Goal: Task Accomplishment & Management: Manage account settings

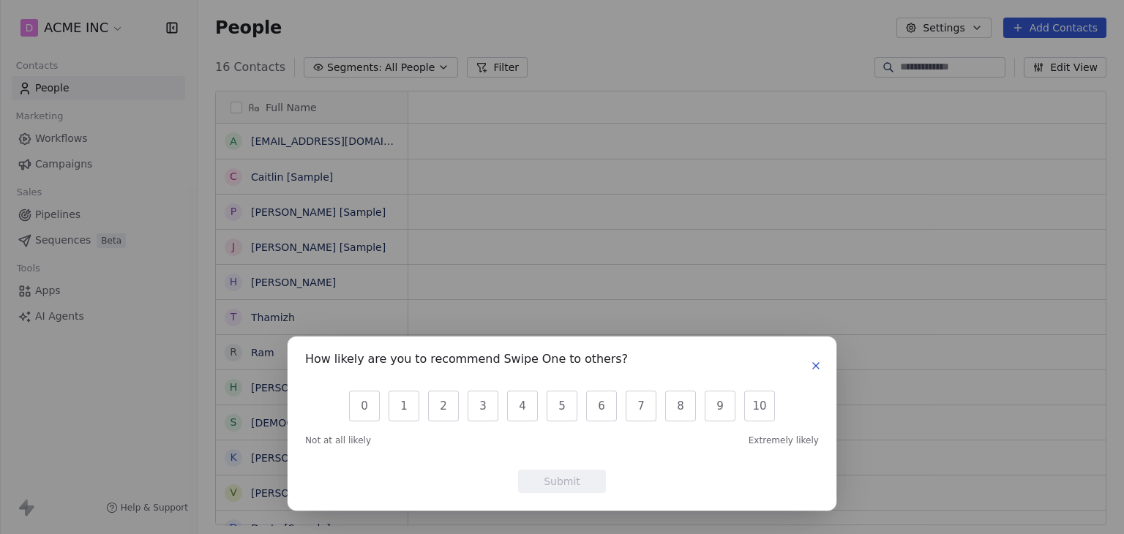
scroll to position [458, 915]
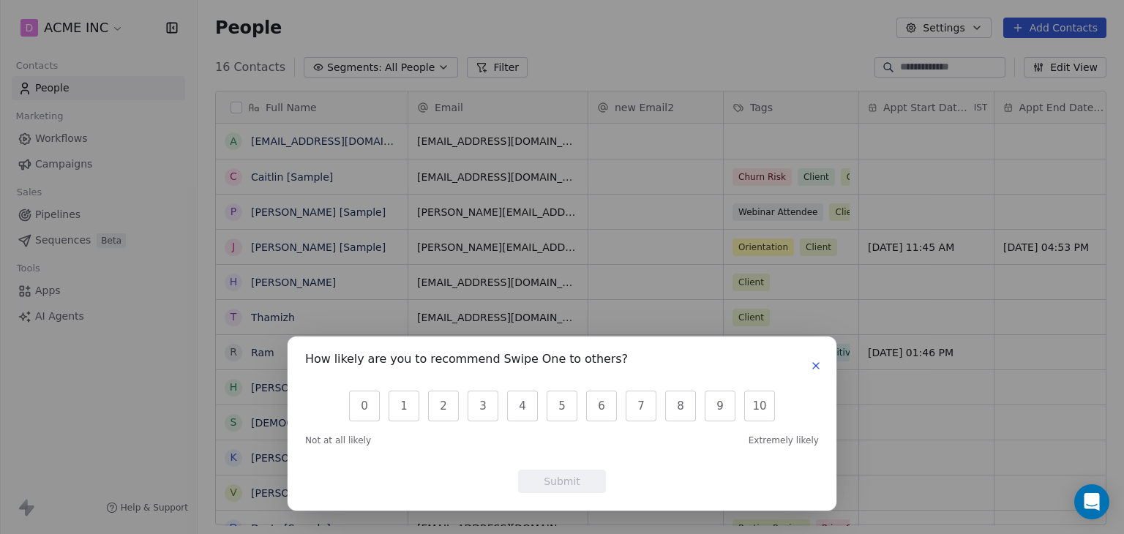
click at [820, 371] on icon "button" at bounding box center [816, 366] width 12 height 12
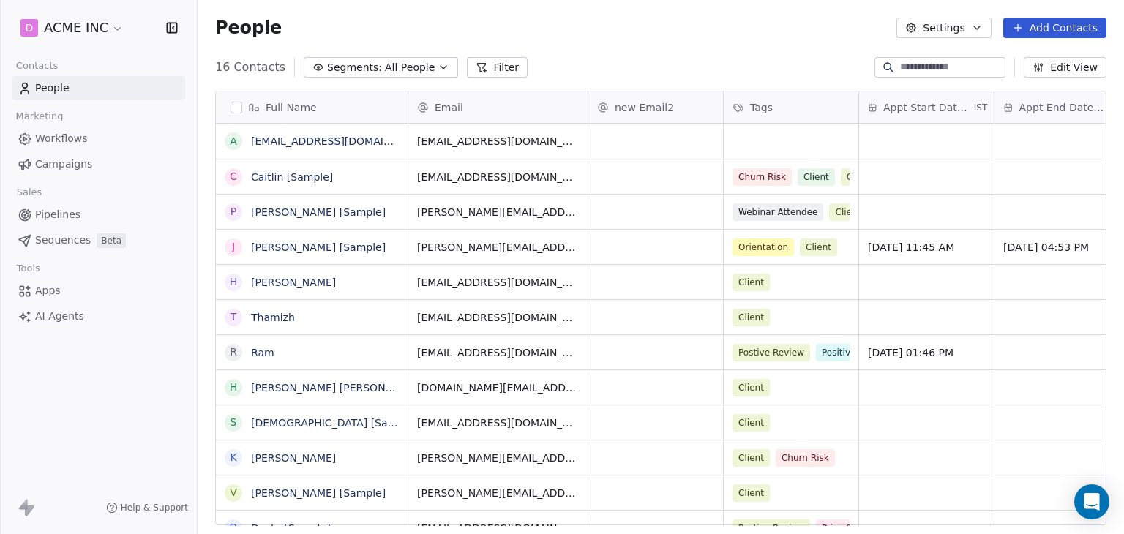
click at [82, 42] on div "D ACME INC" at bounding box center [98, 28] width 197 height 56
click at [83, 34] on html "D ACME INC Contacts People Marketing Workflows Campaigns Sales Pipelines Sequen…" at bounding box center [562, 267] width 1124 height 534
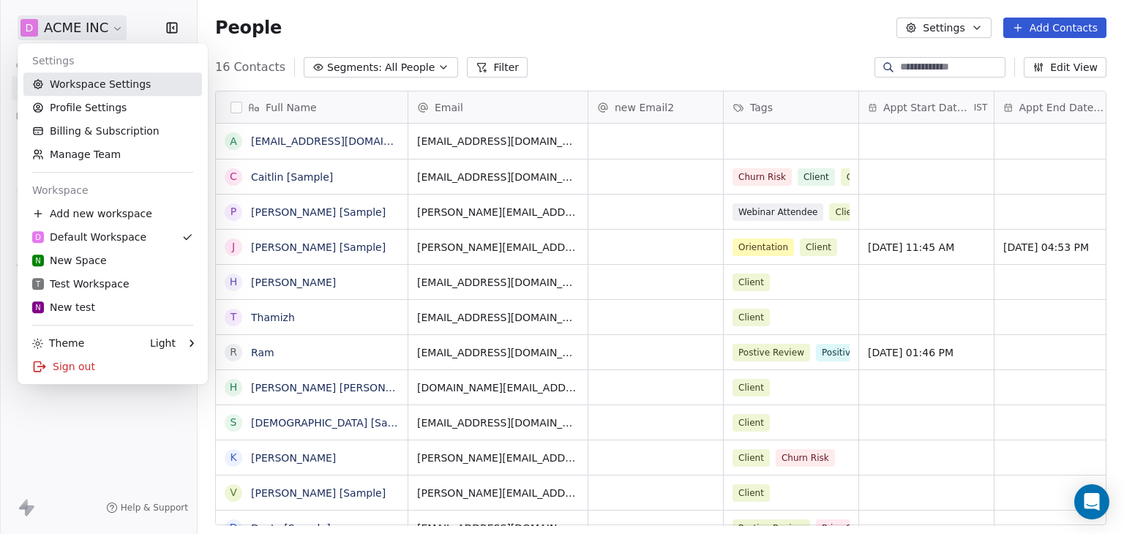
click at [92, 86] on link "Workspace Settings" at bounding box center [112, 83] width 179 height 23
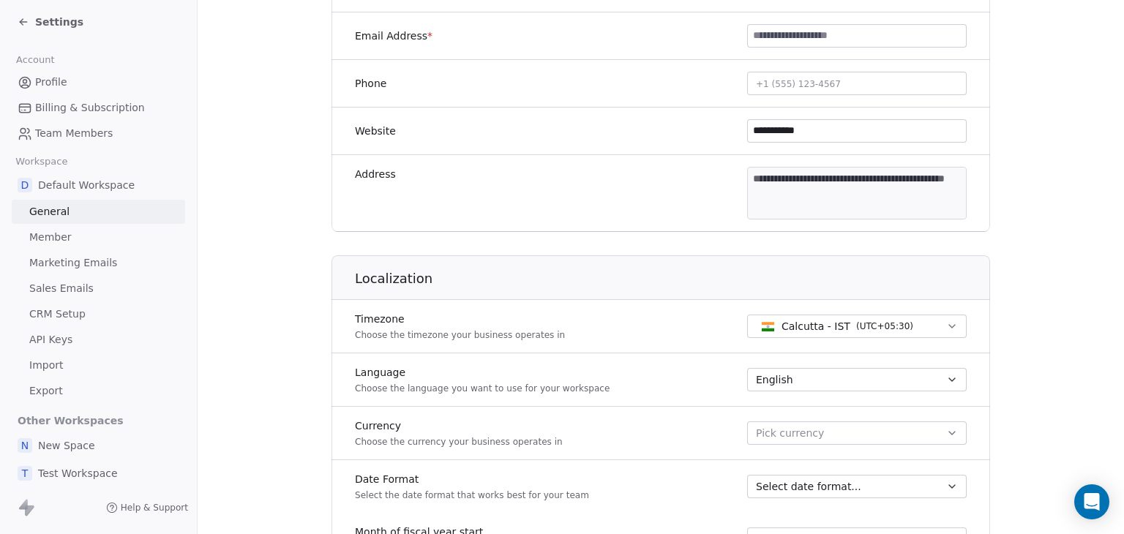
scroll to position [366, 0]
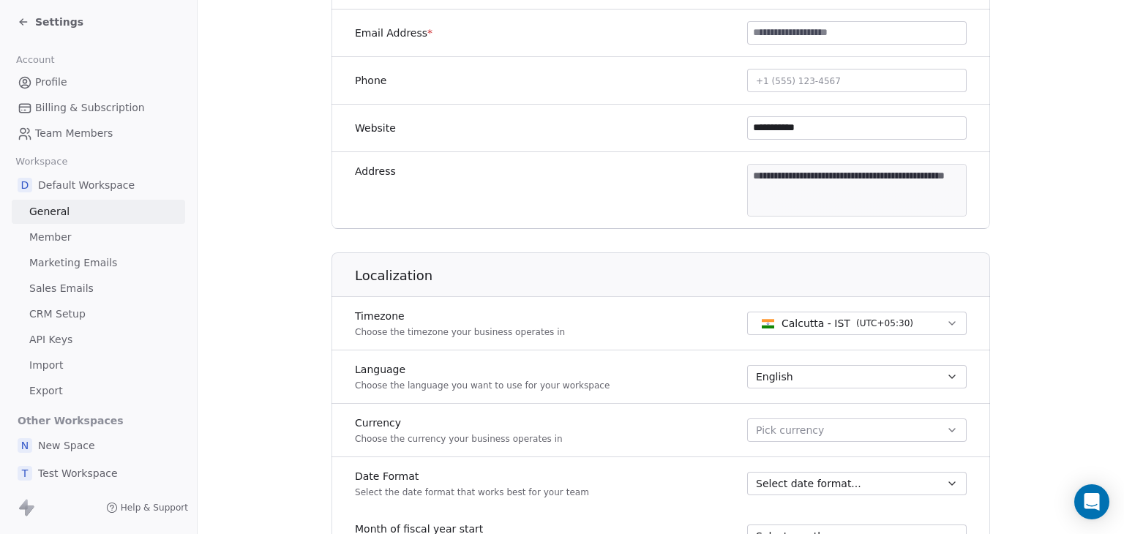
click at [91, 138] on span "Team Members" at bounding box center [74, 133] width 78 height 15
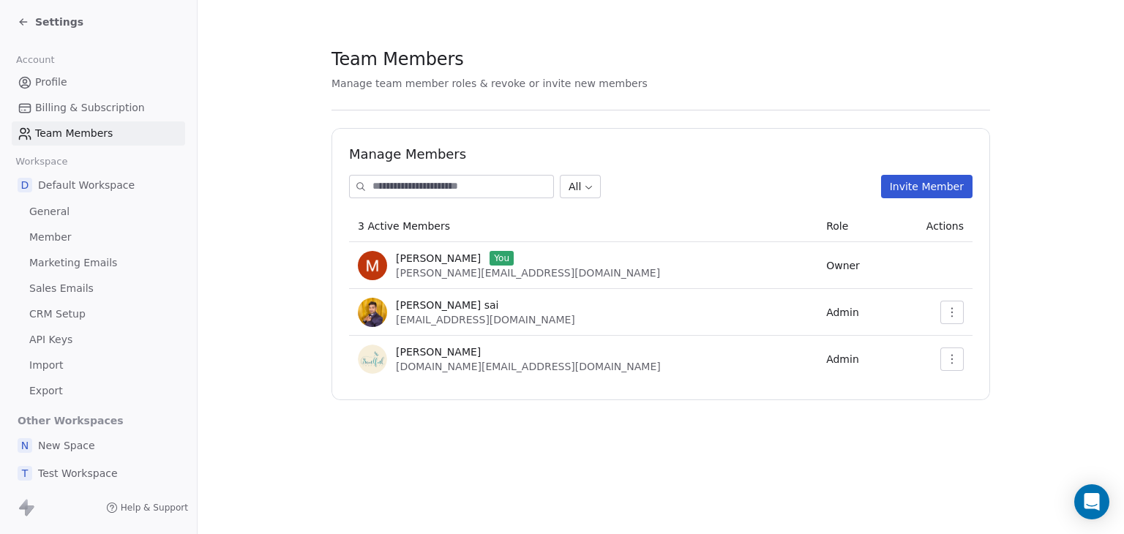
click at [960, 317] on button "button" at bounding box center [952, 312] width 23 height 23
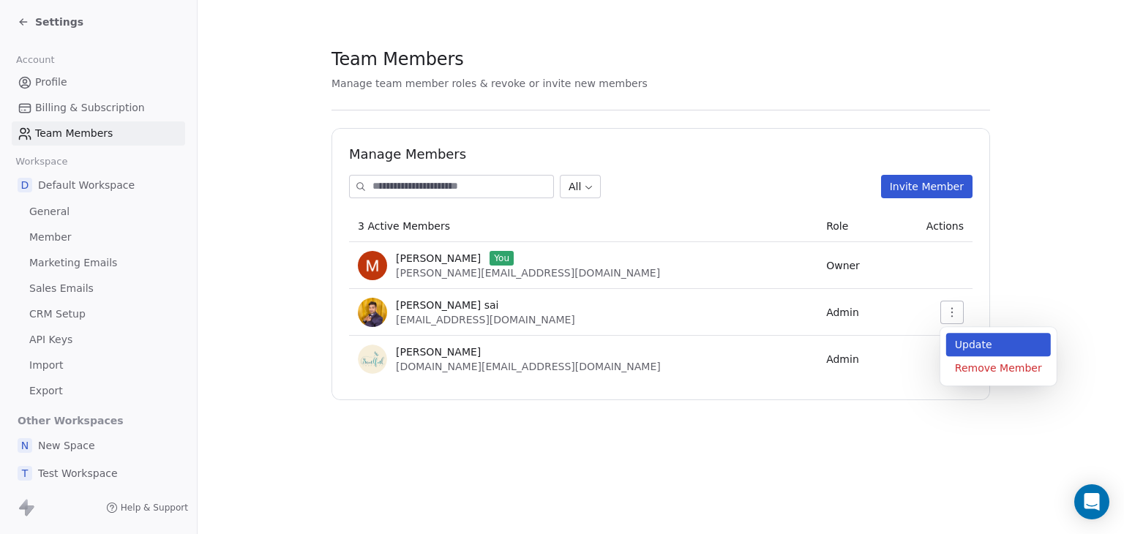
click at [968, 340] on div "Update" at bounding box center [998, 344] width 105 height 23
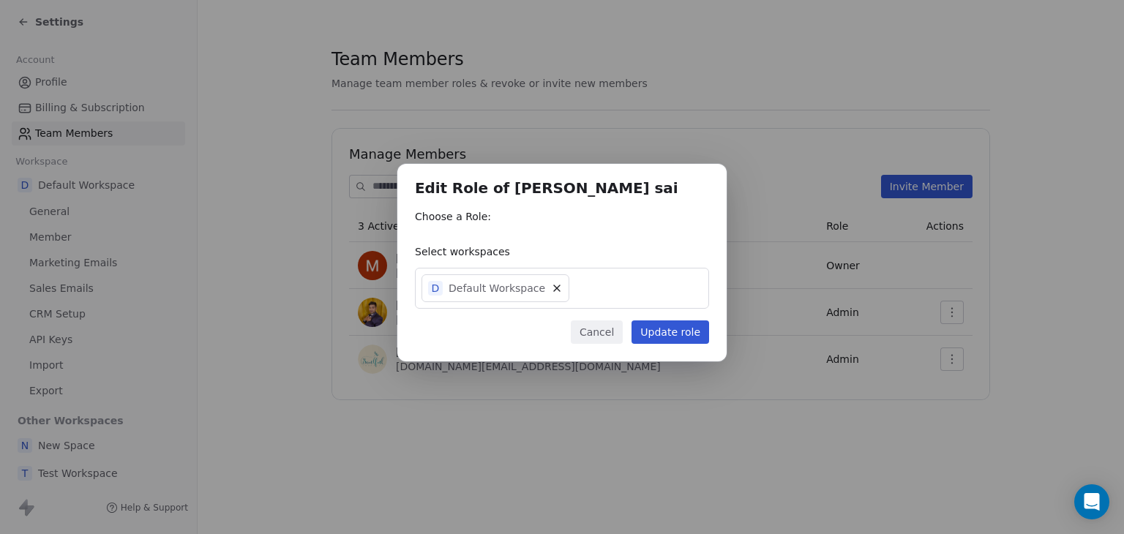
click at [662, 334] on button "Update role" at bounding box center [671, 332] width 78 height 23
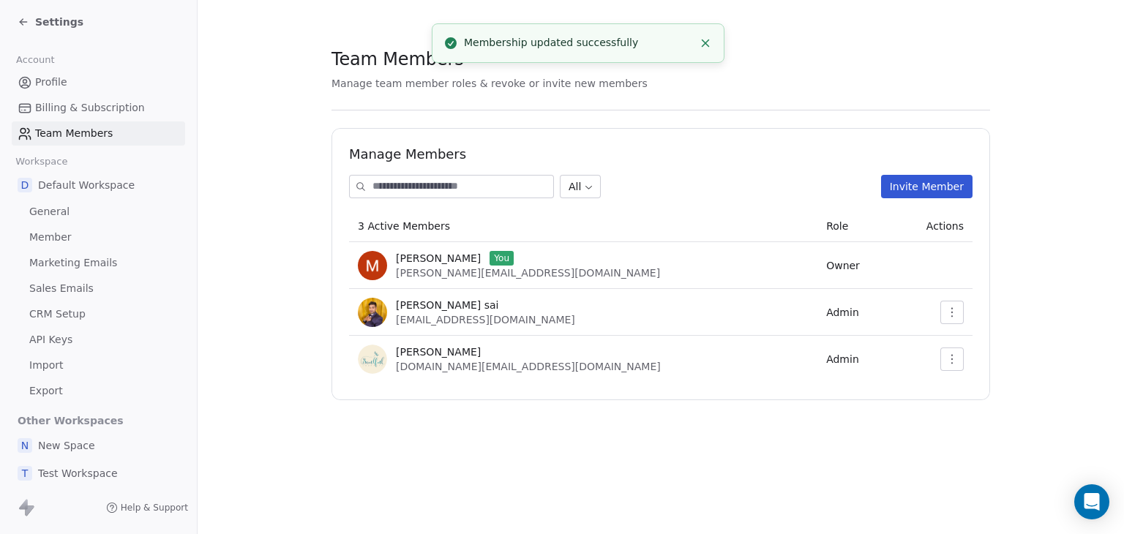
click at [707, 45] on icon "Close toast" at bounding box center [705, 43] width 13 height 13
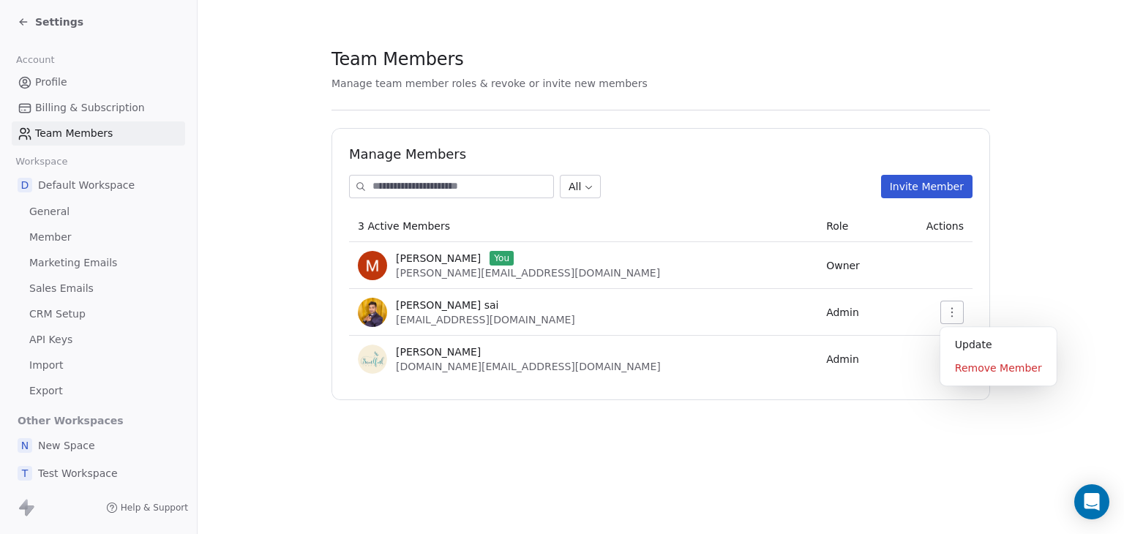
click at [958, 314] on button "button" at bounding box center [952, 312] width 23 height 23
click at [966, 344] on div "Update" at bounding box center [998, 344] width 105 height 23
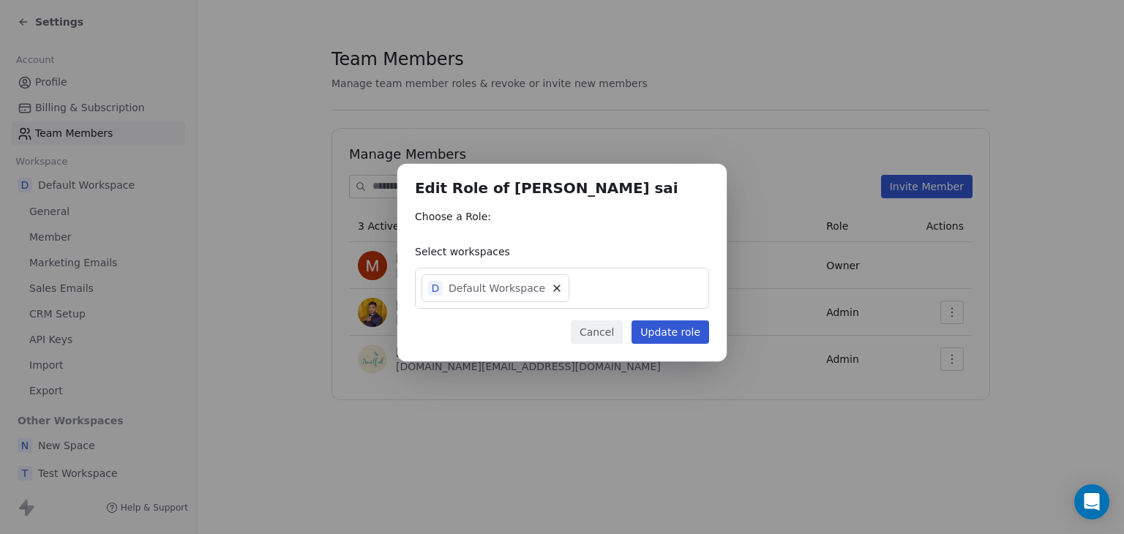
click at [583, 285] on div "D Default Workspace" at bounding box center [562, 288] width 294 height 41
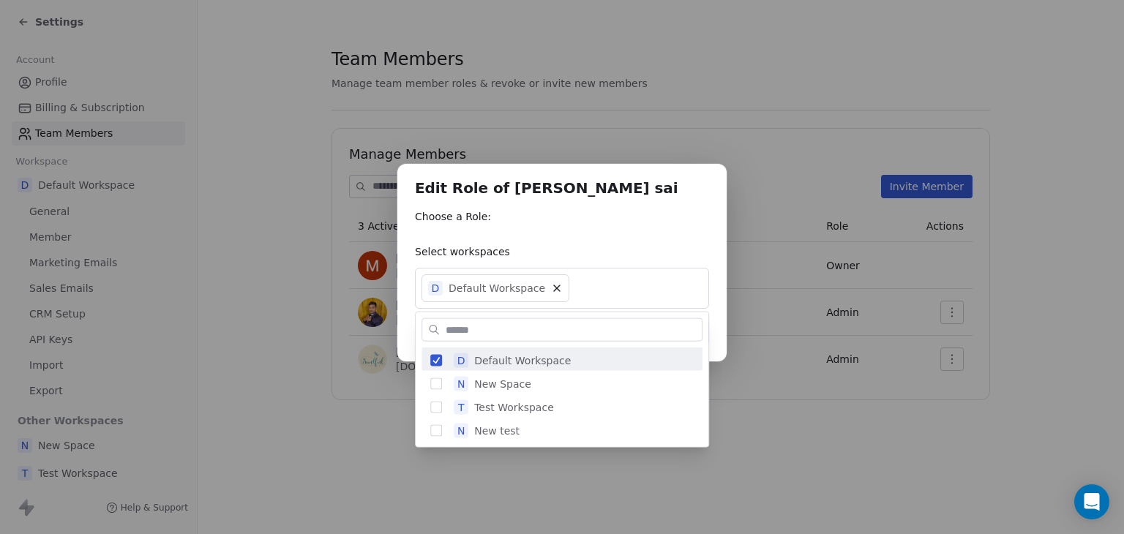
click at [640, 229] on div "Edit Role of [PERSON_NAME] sai Choose a Role: Select workspaces D Default Works…" at bounding box center [562, 267] width 1124 height 253
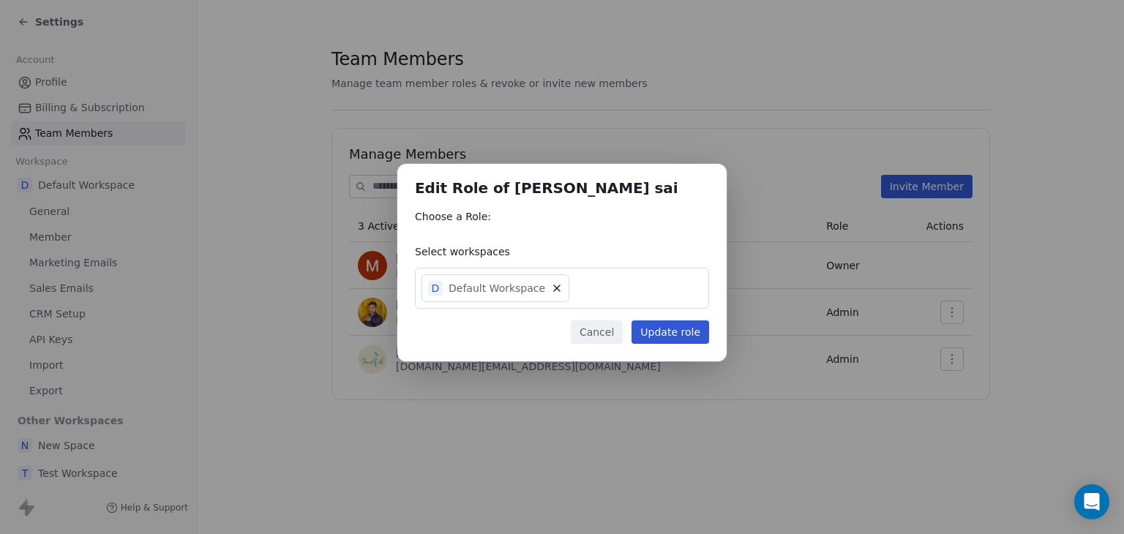
click at [589, 337] on button "Cancel" at bounding box center [597, 332] width 52 height 23
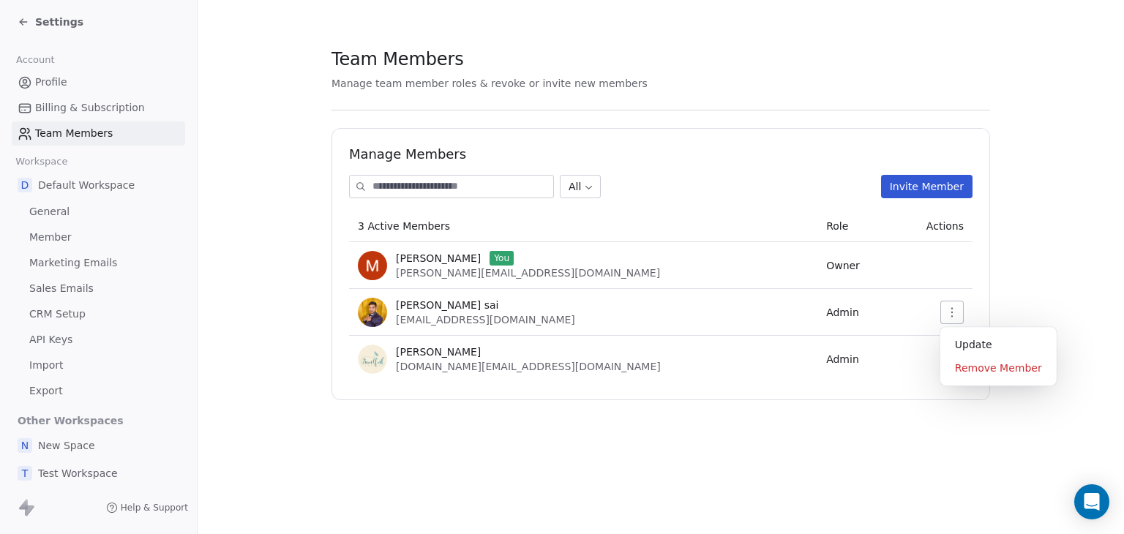
click at [960, 317] on button "button" at bounding box center [952, 312] width 23 height 23
click at [972, 446] on section "Team Members Manage team member roles & revoke or invite new members Manage Mem…" at bounding box center [661, 223] width 927 height 447
